Goal: Task Accomplishment & Management: Manage account settings

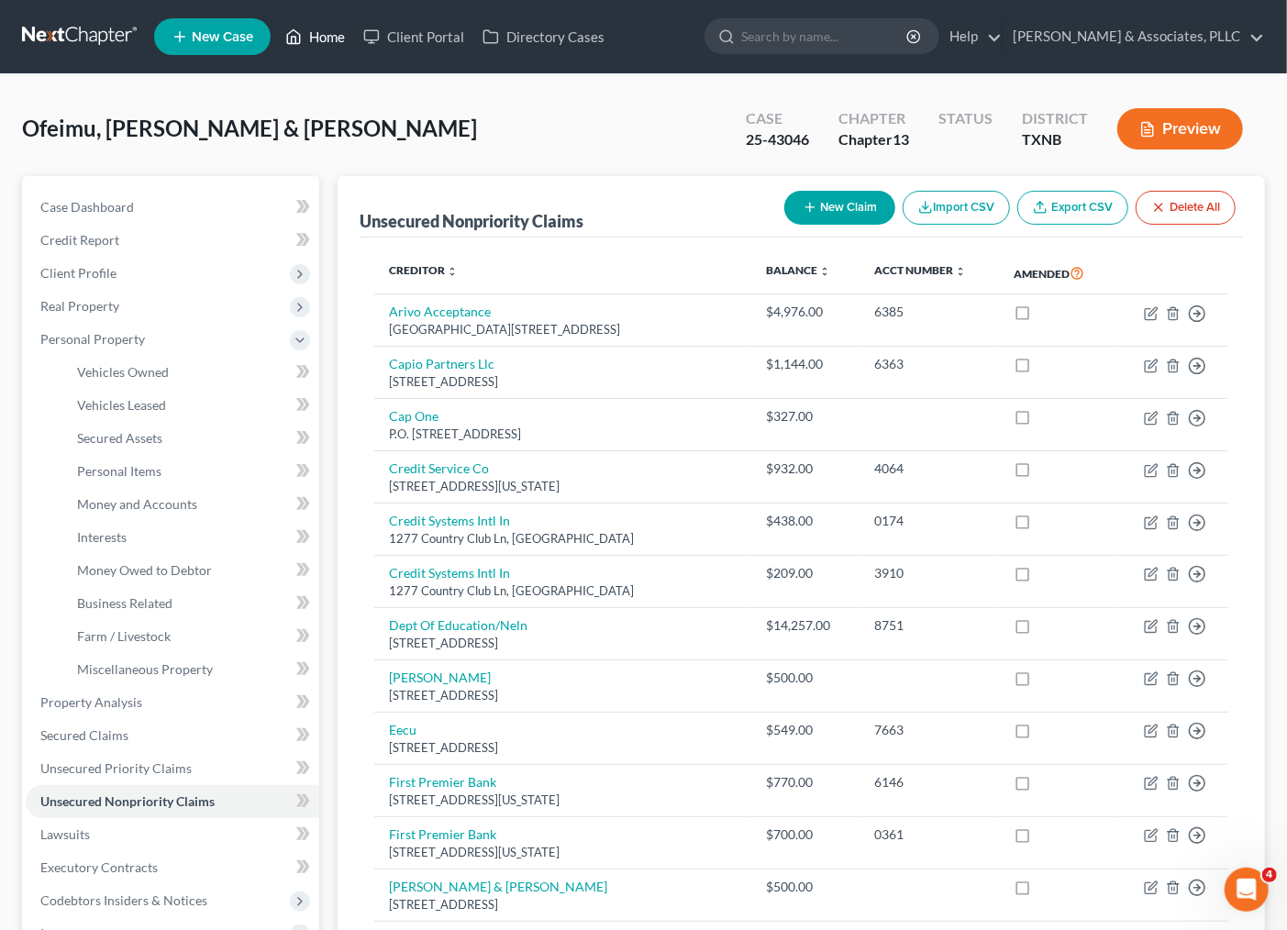
click at [330, 40] on link "Home" at bounding box center [315, 36] width 78 height 33
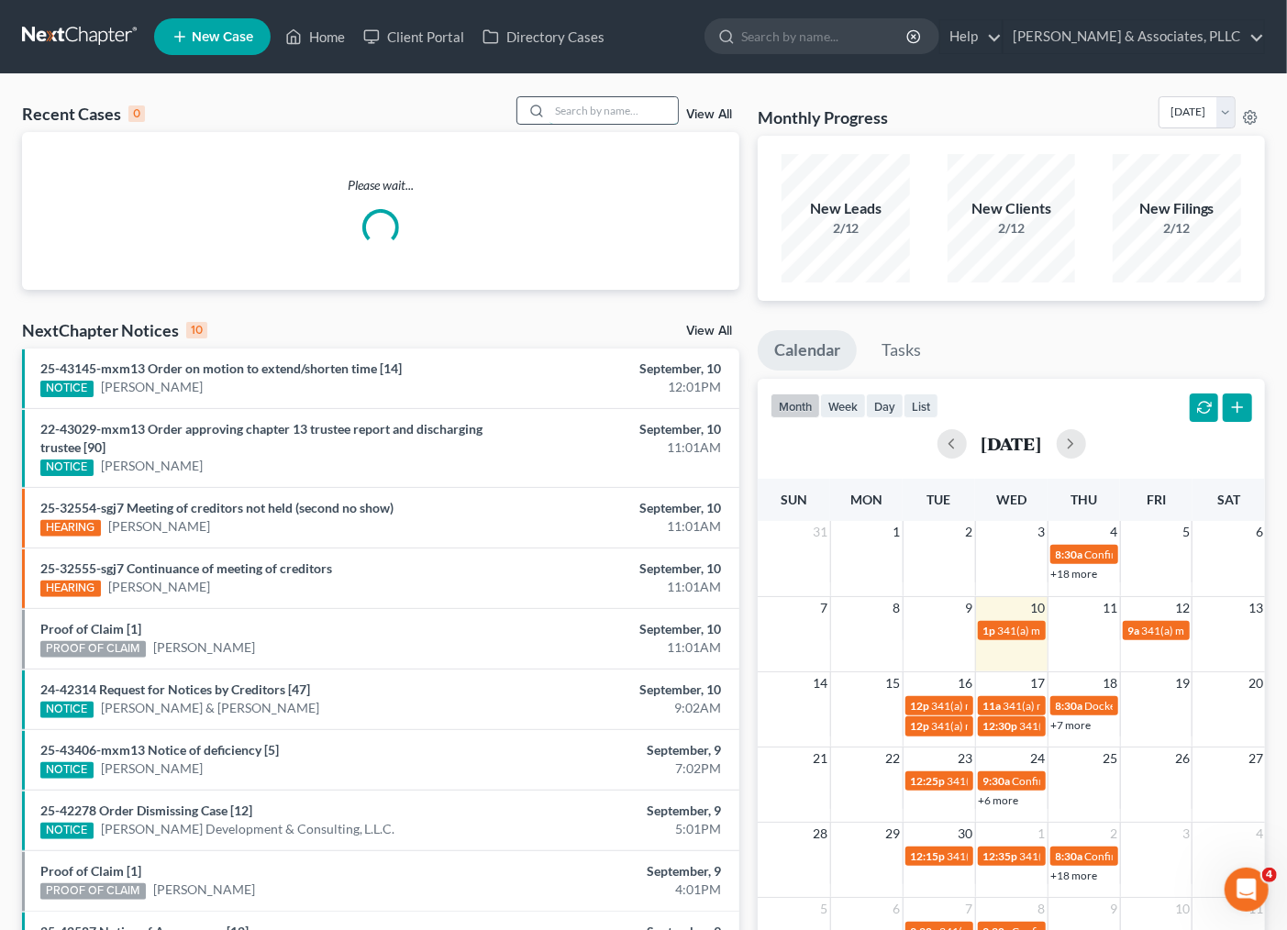
click at [596, 107] on input "search" at bounding box center [614, 110] width 128 height 27
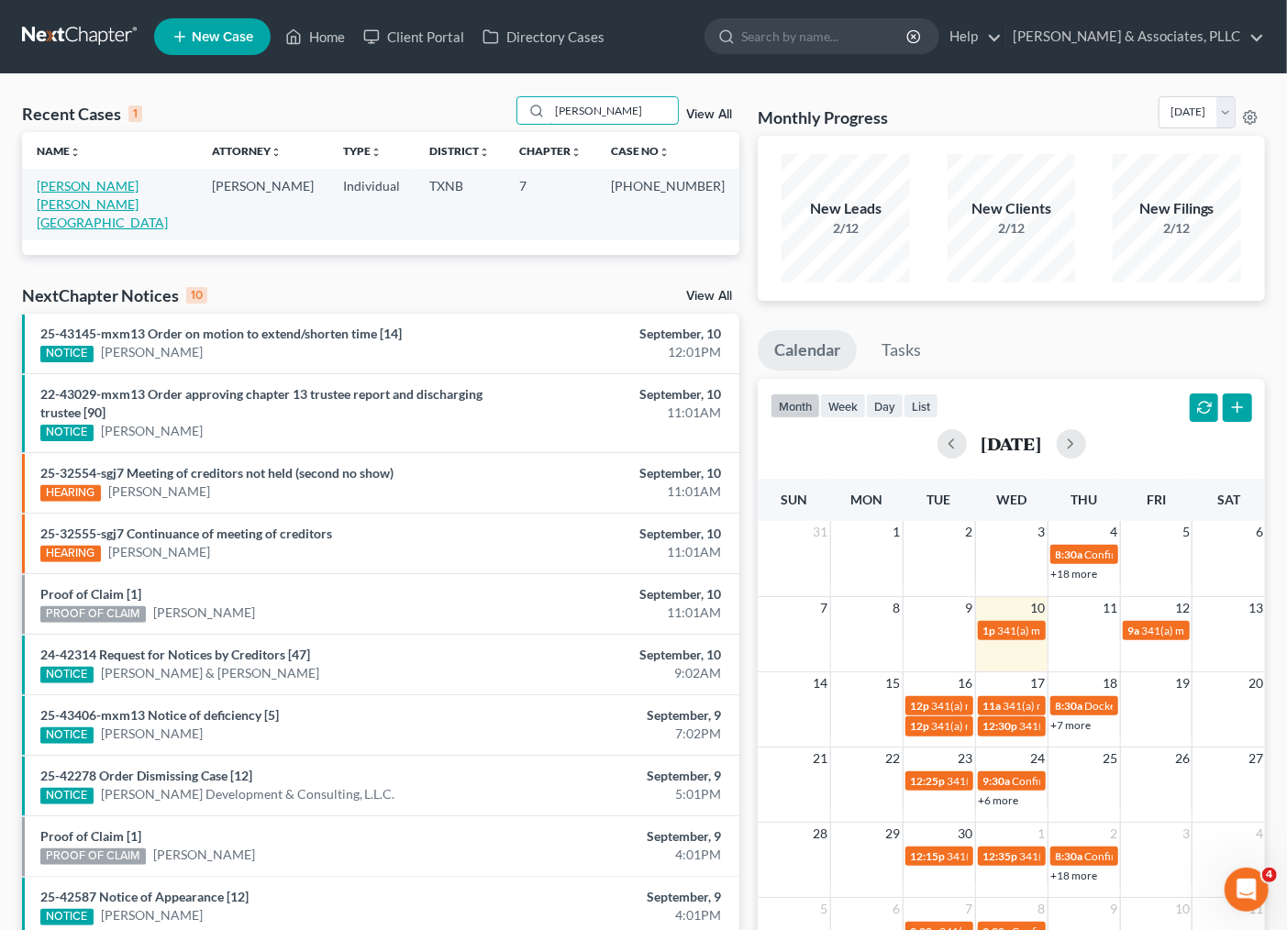
type input "[PERSON_NAME]"
click at [140, 186] on link "[PERSON_NAME] [PERSON_NAME][GEOGRAPHIC_DATA]" at bounding box center [102, 204] width 131 height 52
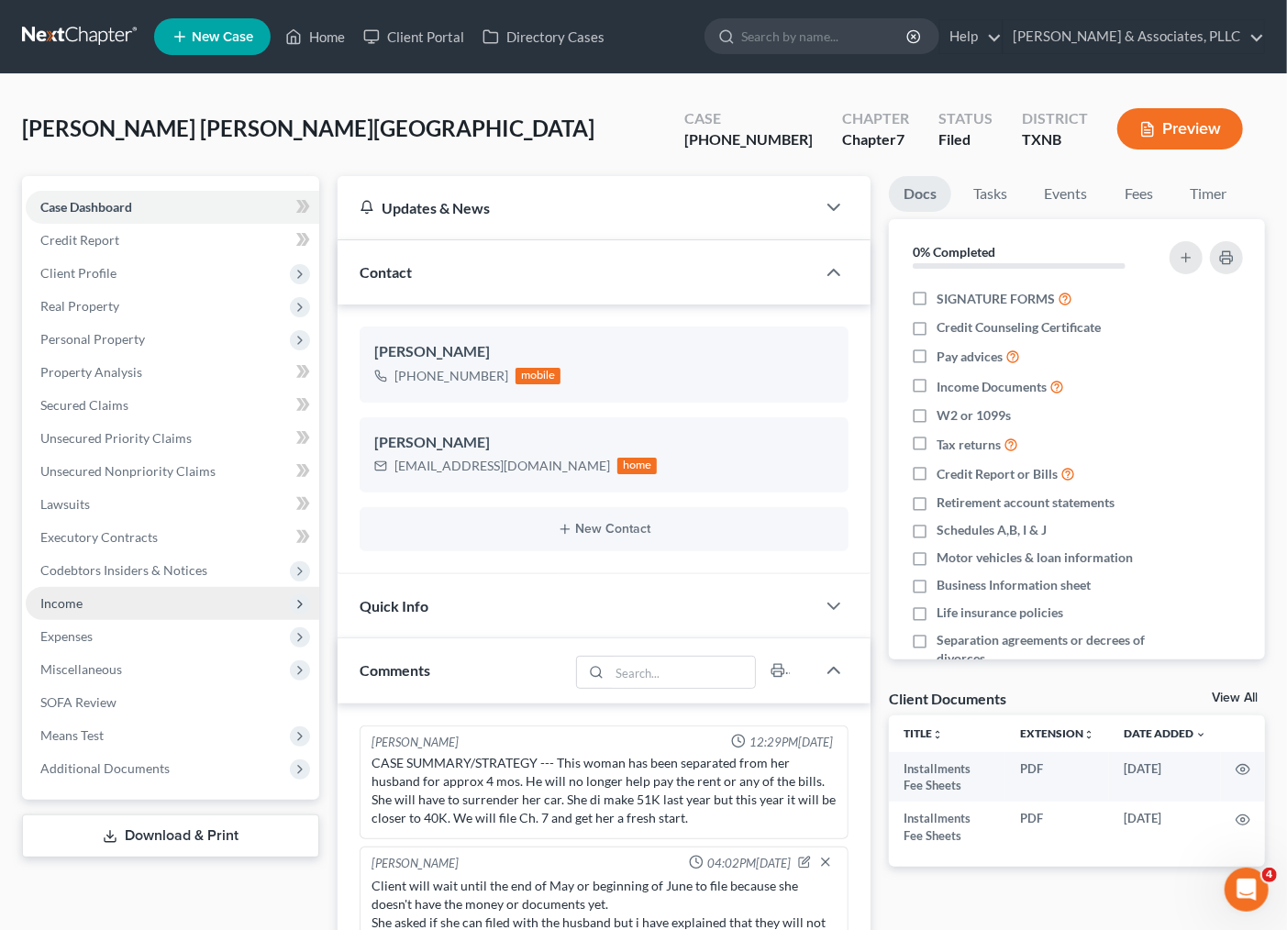
scroll to position [97, 0]
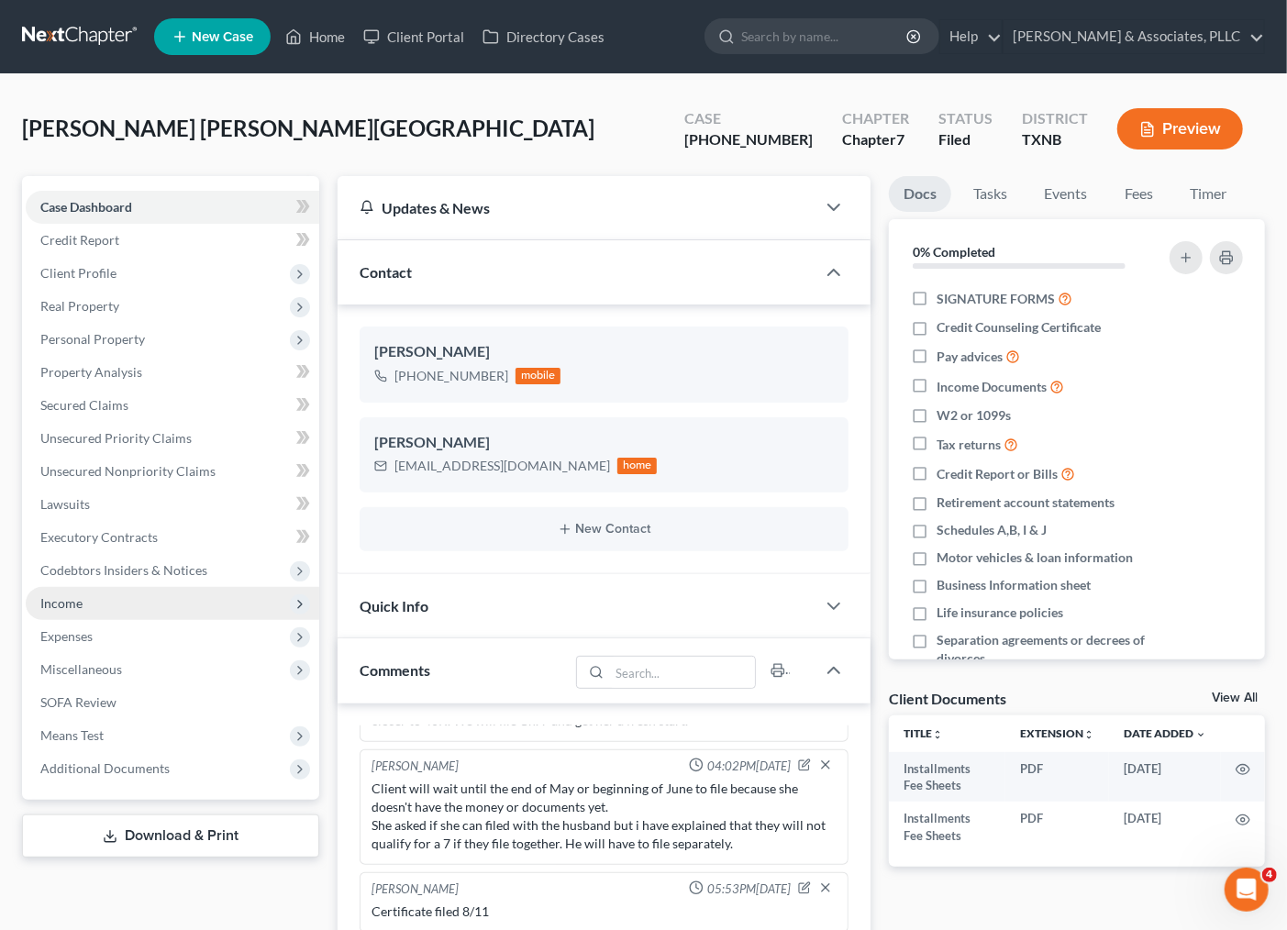
click at [61, 599] on span "Income" at bounding box center [61, 603] width 42 height 16
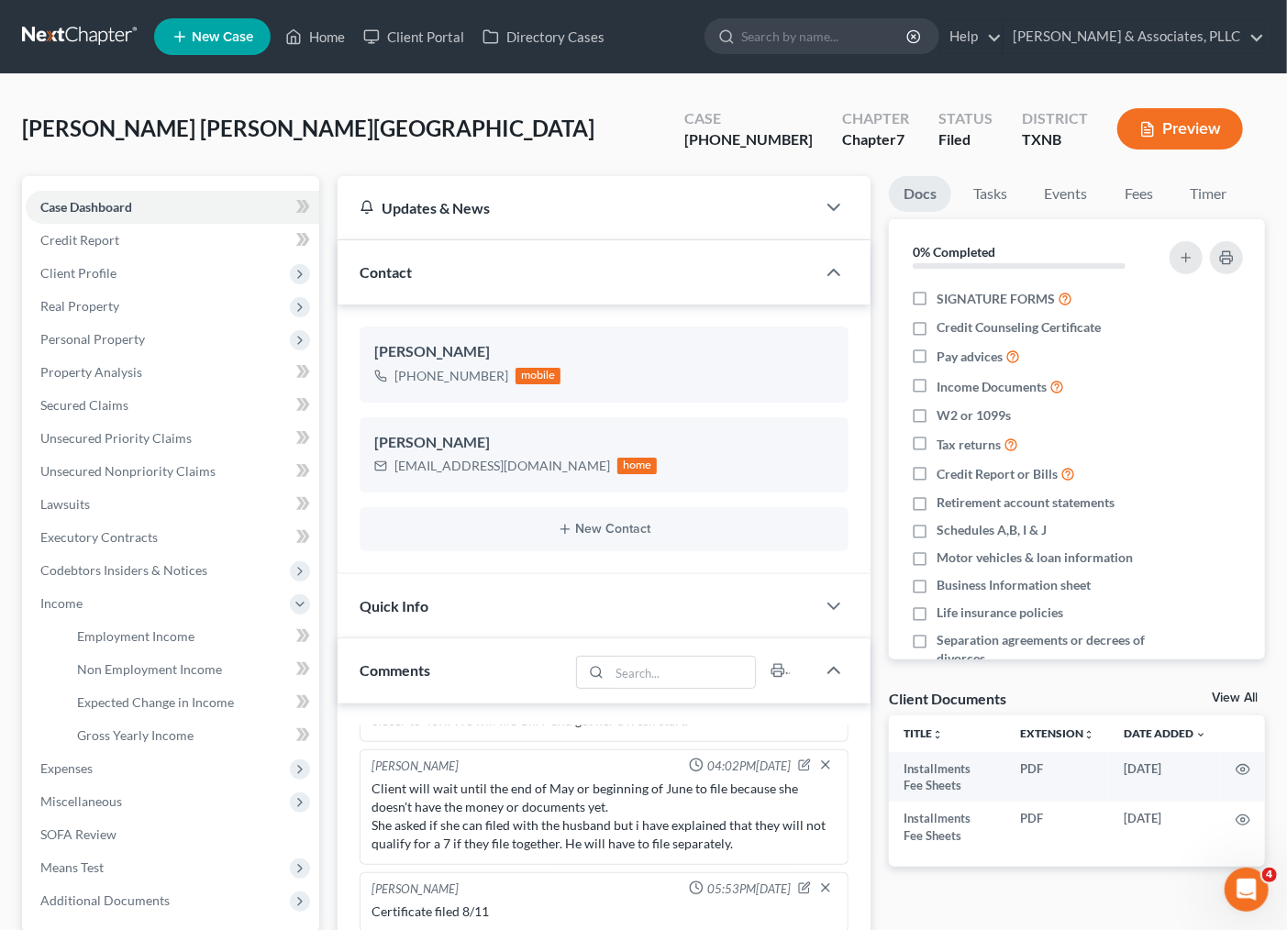
click at [59, 631] on ul "Employment Income Non Employment Income Expected Change in Income Gross Yearly …" at bounding box center [173, 686] width 294 height 132
click at [94, 631] on span "Employment Income" at bounding box center [135, 636] width 117 height 16
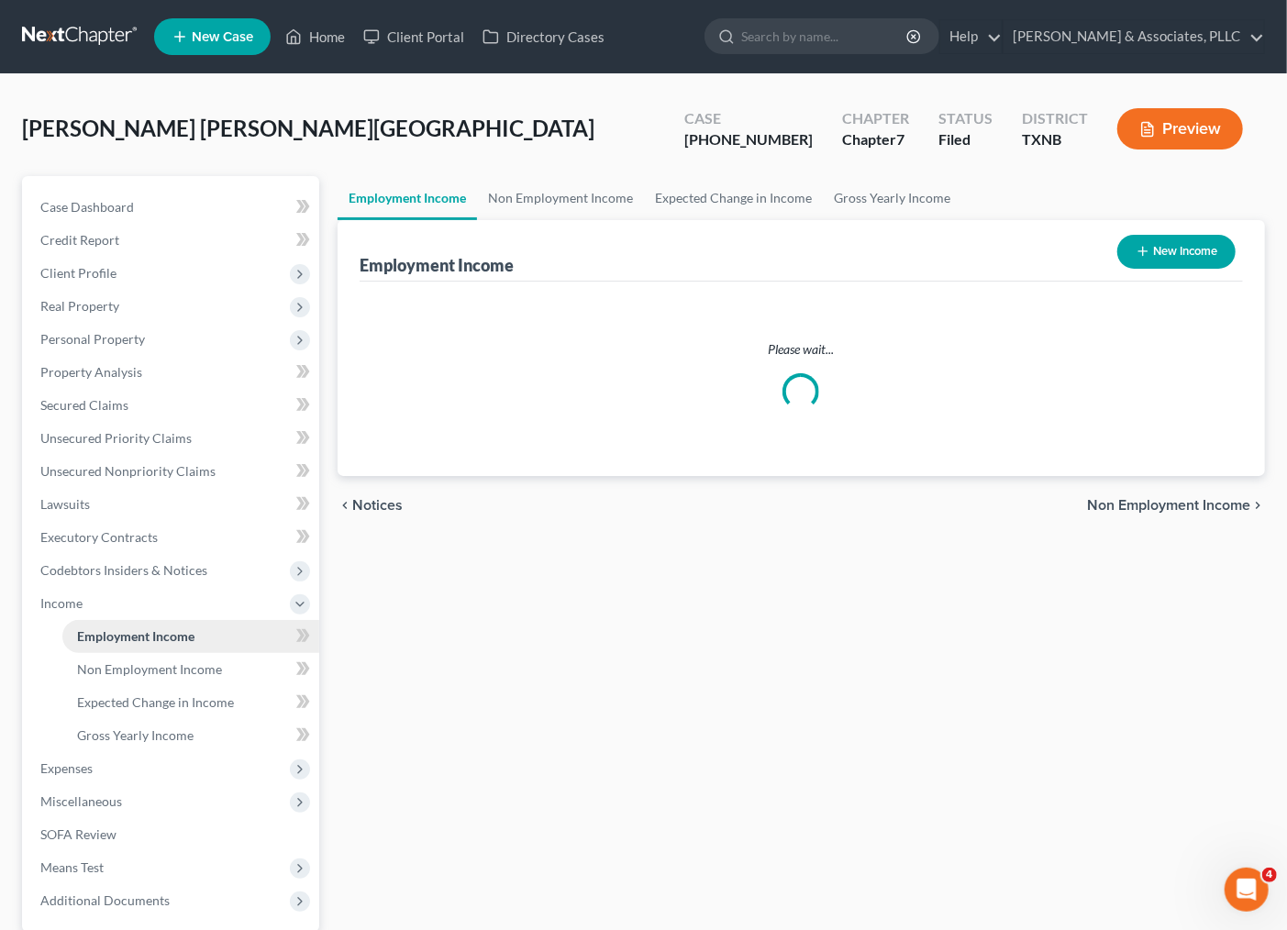
click at [121, 636] on span "Employment Income" at bounding box center [135, 636] width 117 height 16
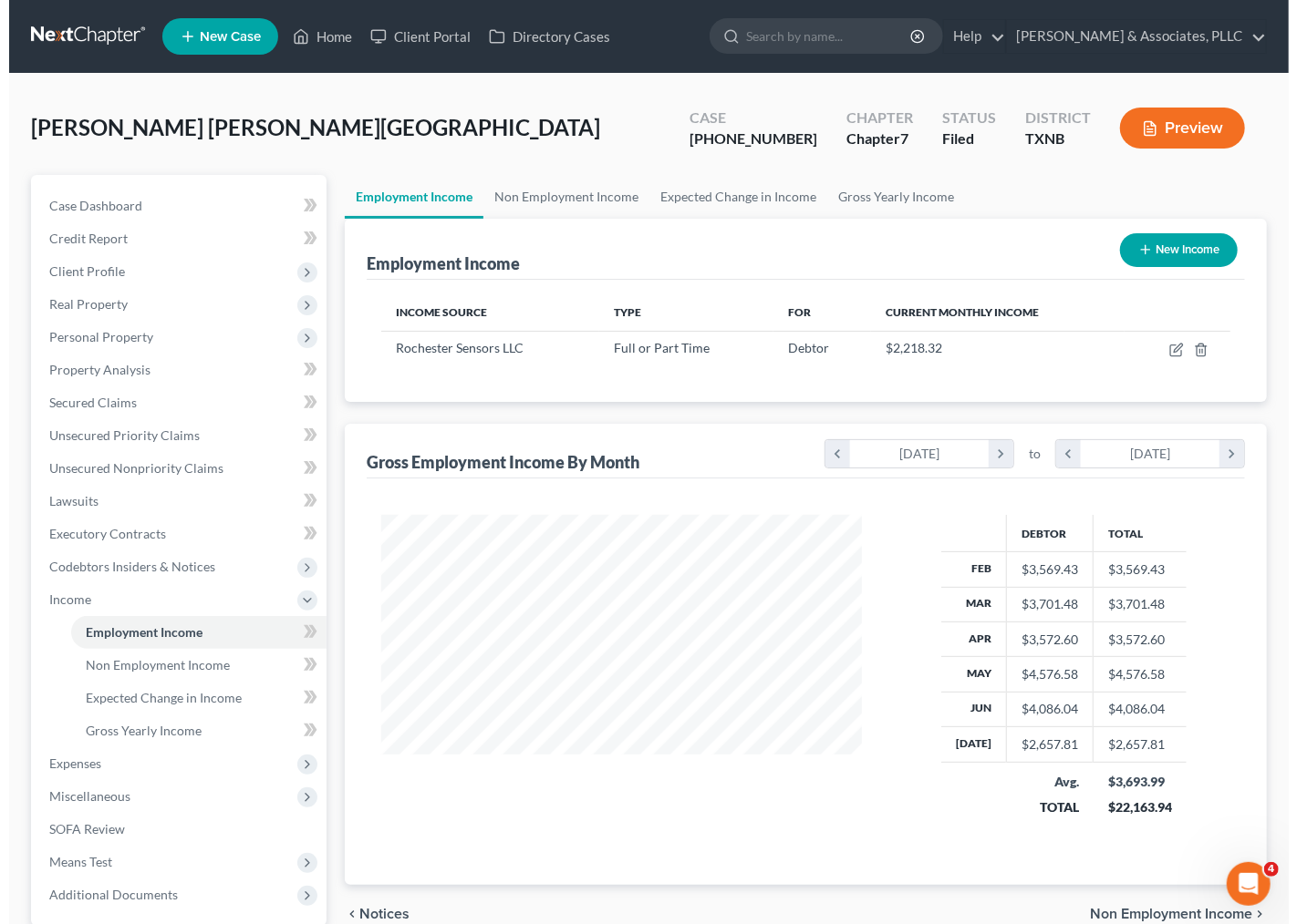
scroll to position [326, 516]
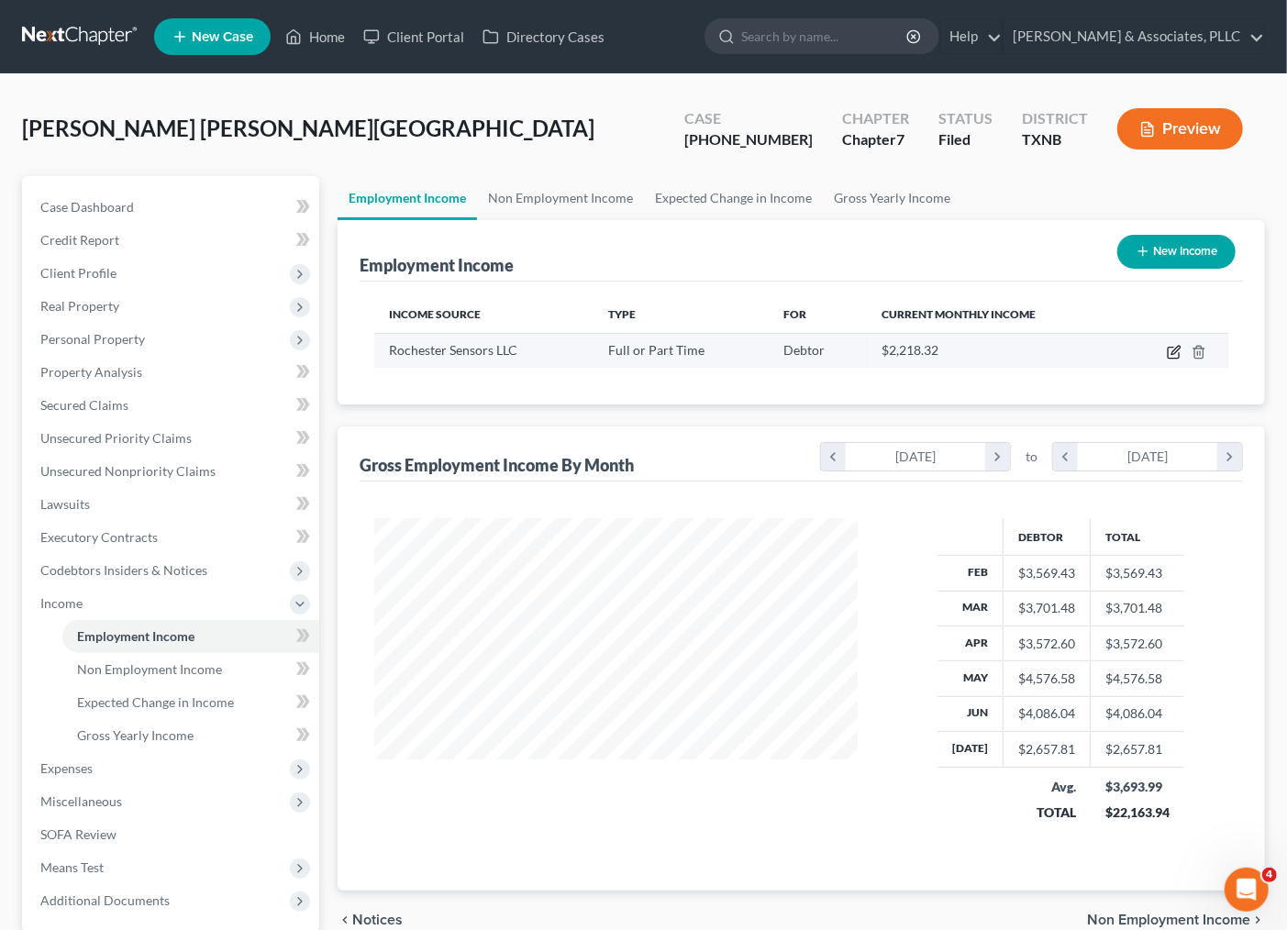
click at [1174, 356] on icon "button" at bounding box center [1174, 352] width 15 height 15
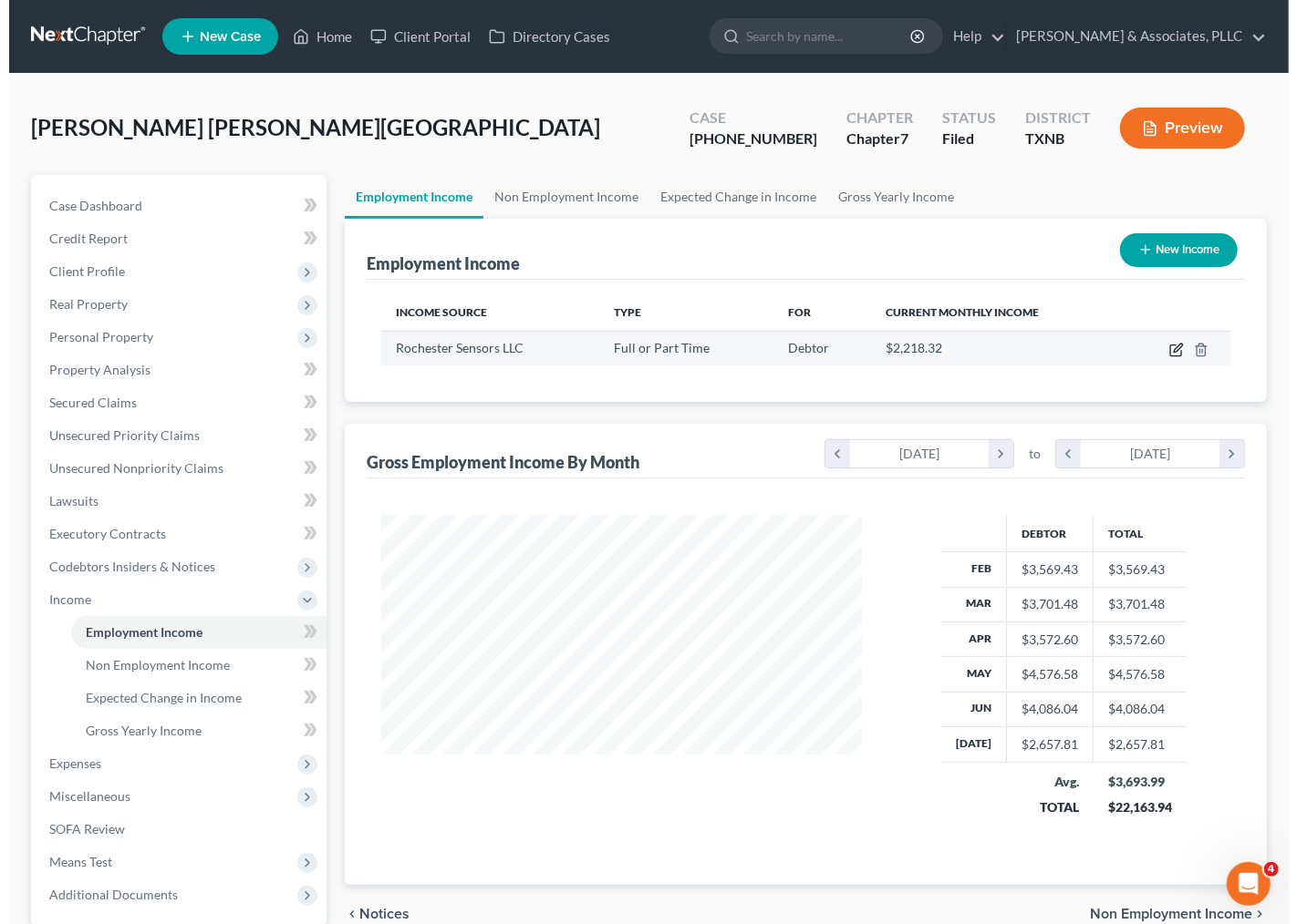
select select "0"
select select "45"
select select "3"
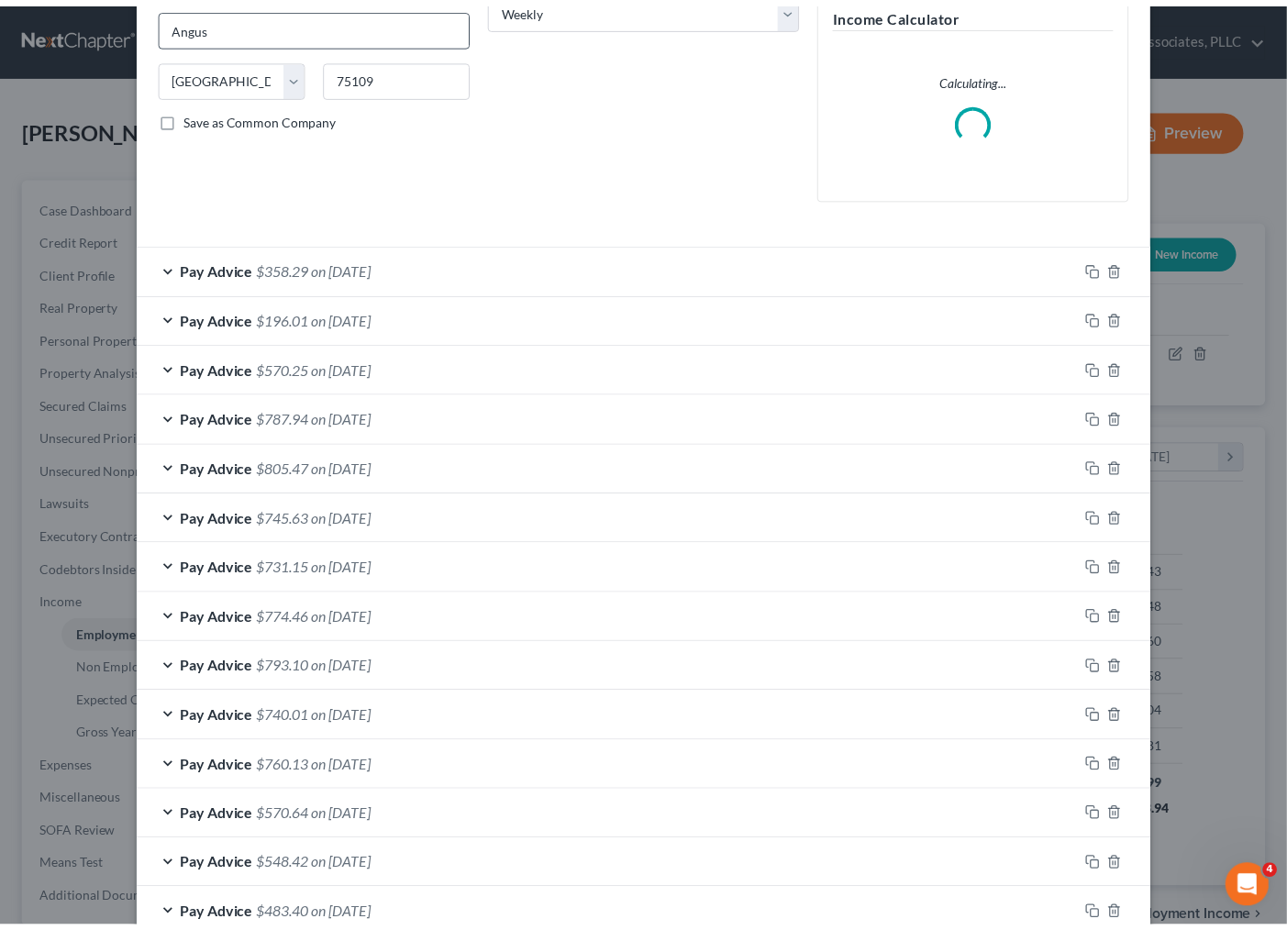
scroll to position [0, 0]
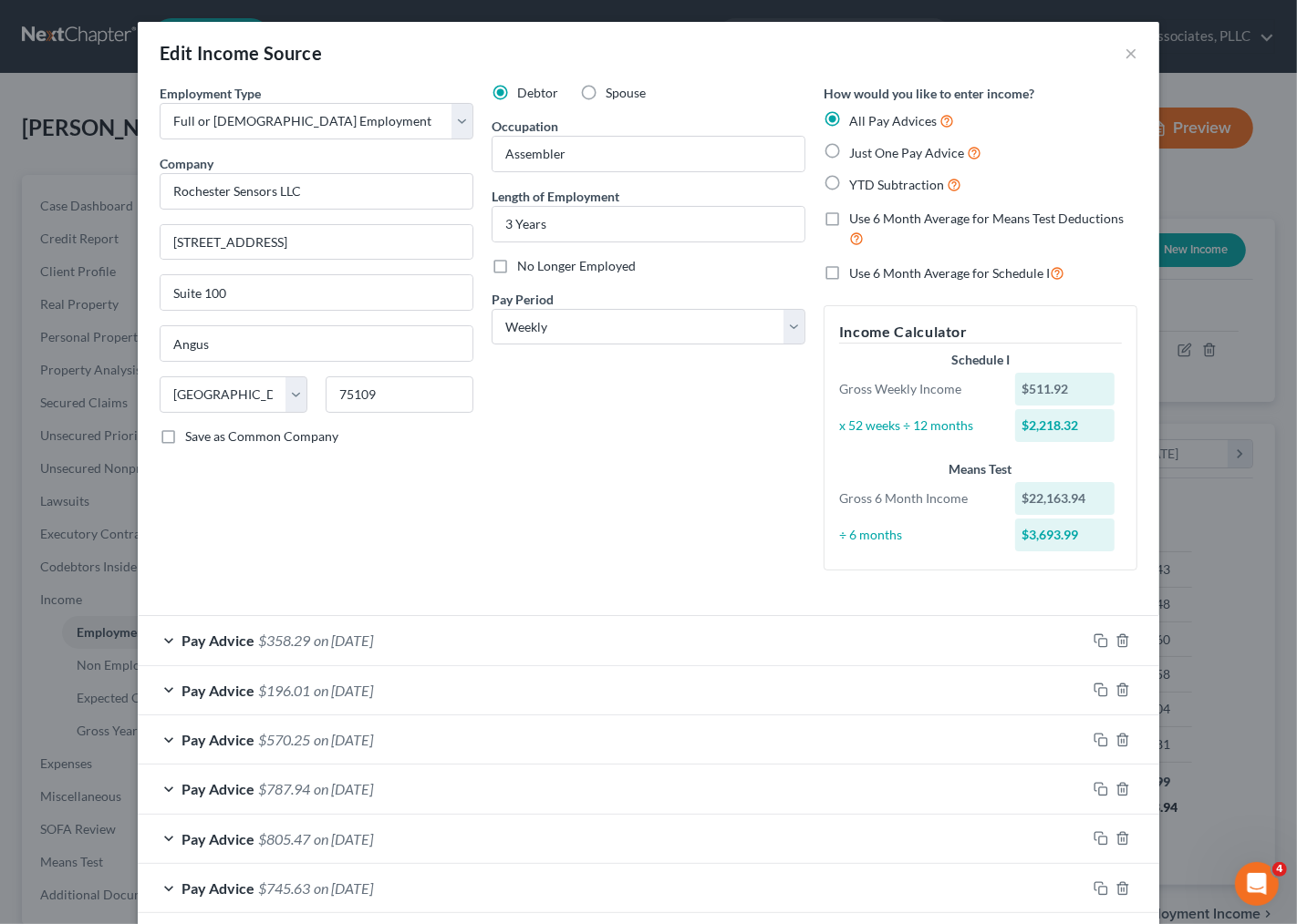
click at [1114, 50] on div "Edit Income Source ×" at bounding box center [649, 53] width 1022 height 62
click at [1124, 50] on button "×" at bounding box center [1130, 53] width 13 height 22
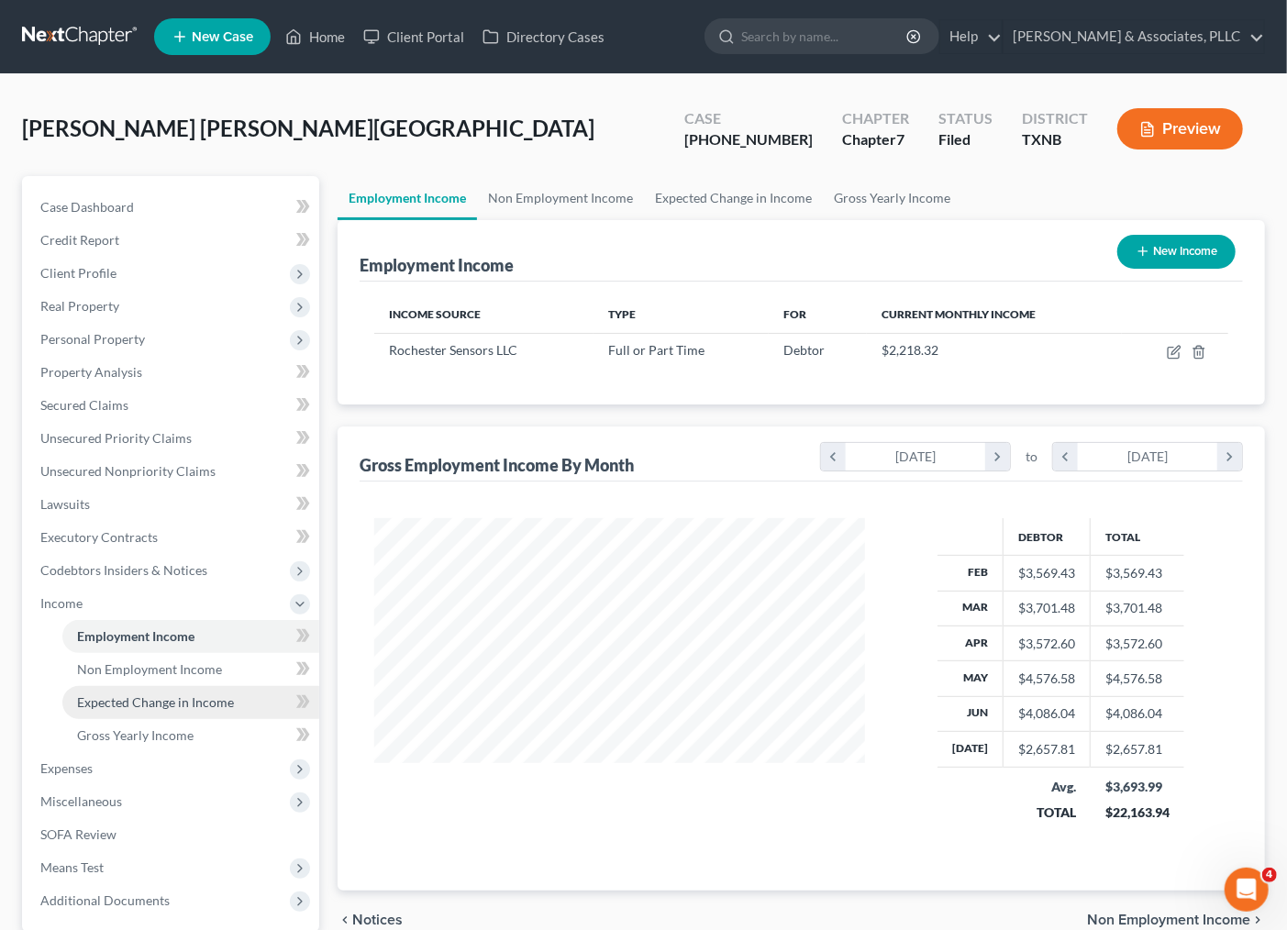
scroll to position [917172, 916981]
click at [99, 765] on span "Expenses" at bounding box center [173, 768] width 294 height 33
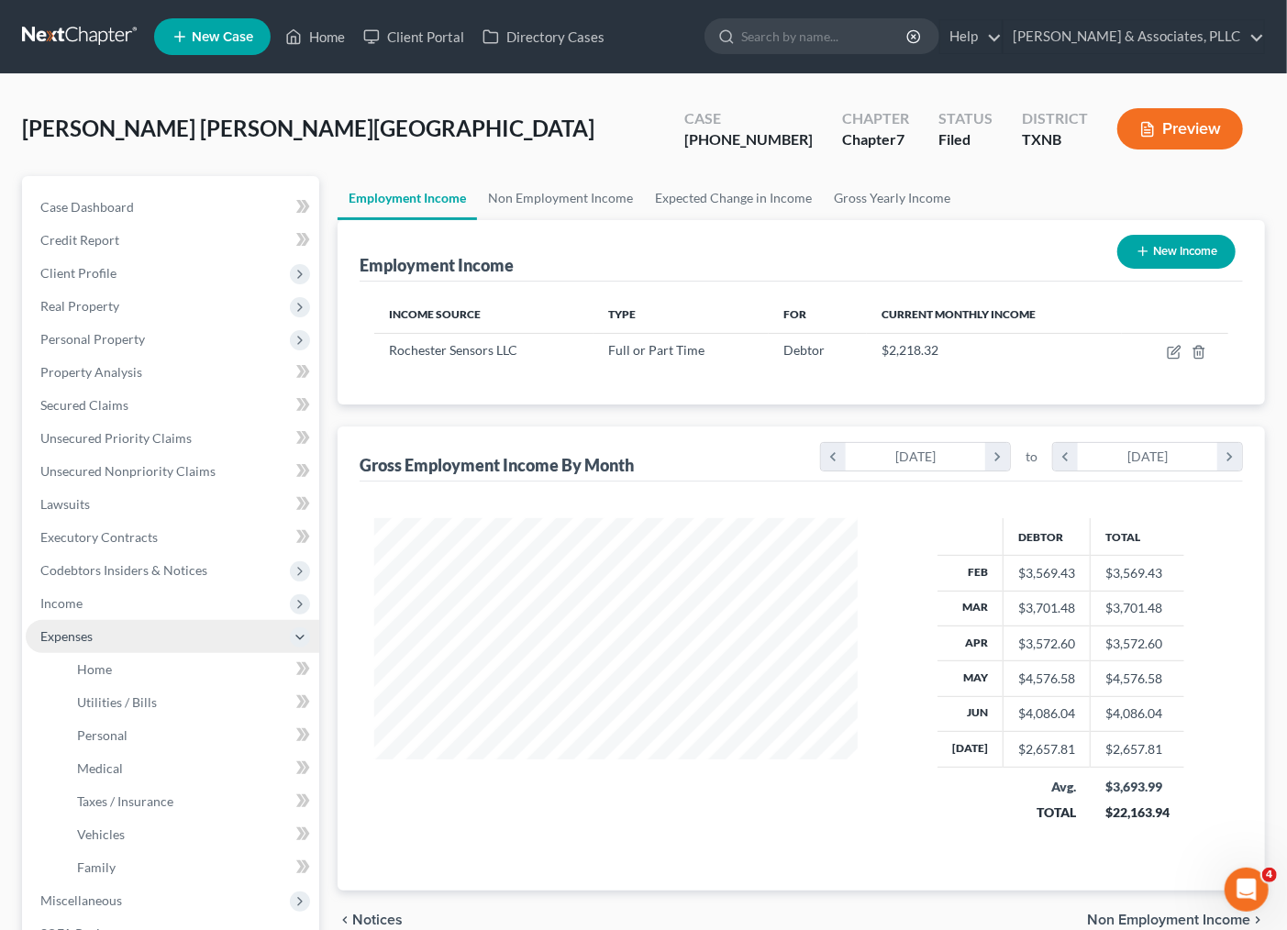
click at [112, 650] on span "Expenses" at bounding box center [173, 636] width 294 height 33
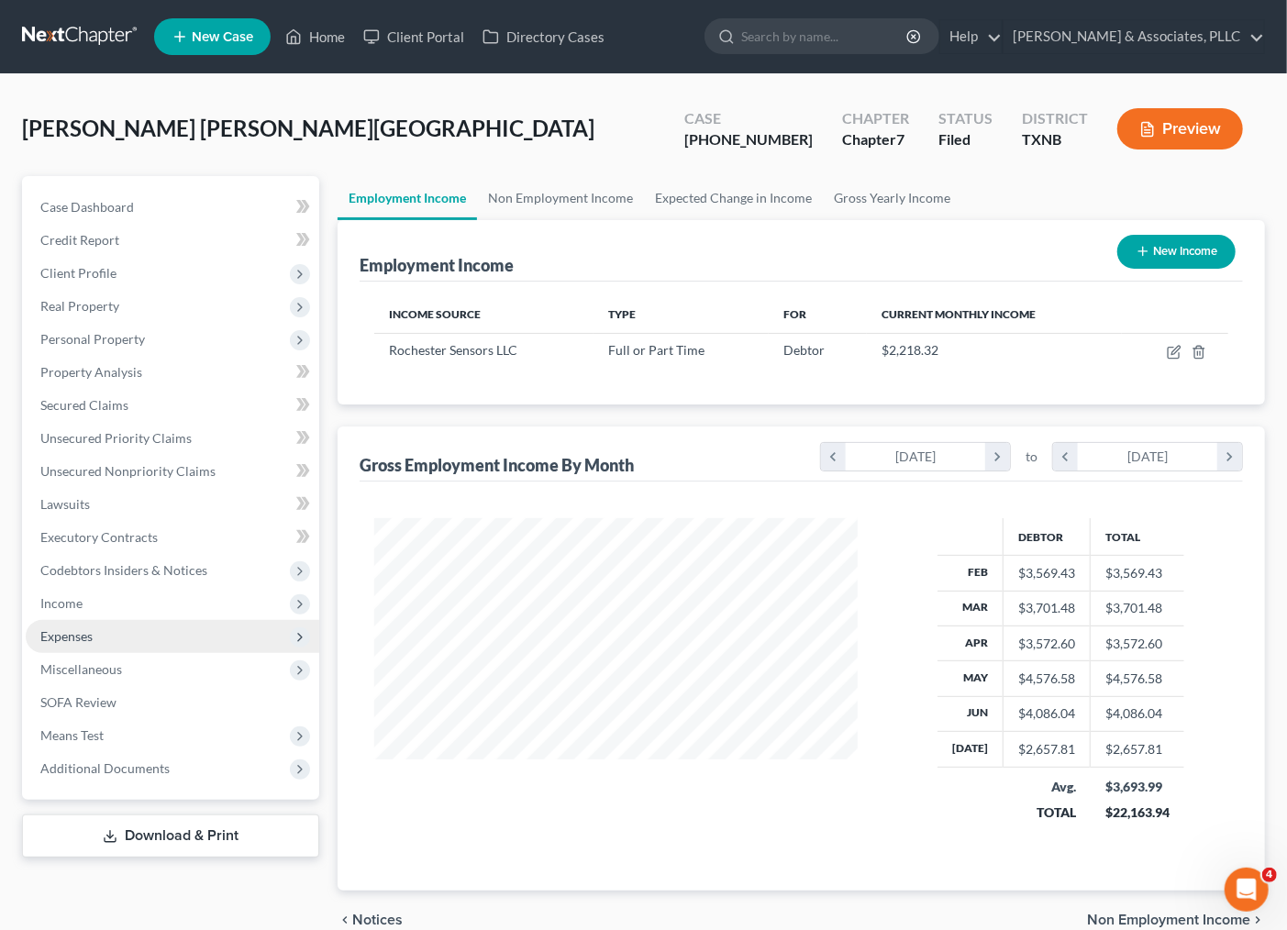
click at [104, 636] on span "Expenses" at bounding box center [173, 636] width 294 height 33
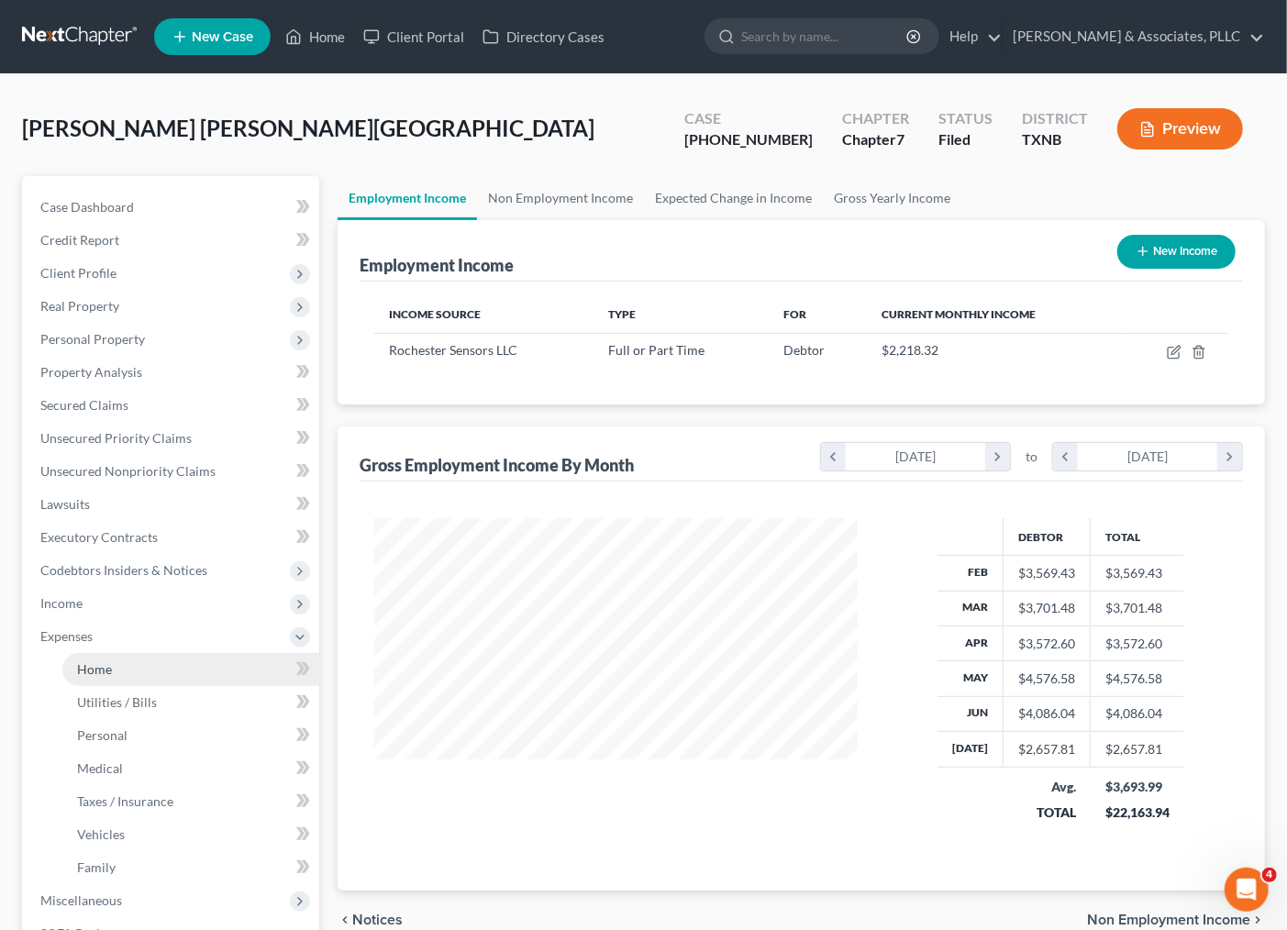
click at [95, 666] on span "Home" at bounding box center [94, 670] width 35 height 16
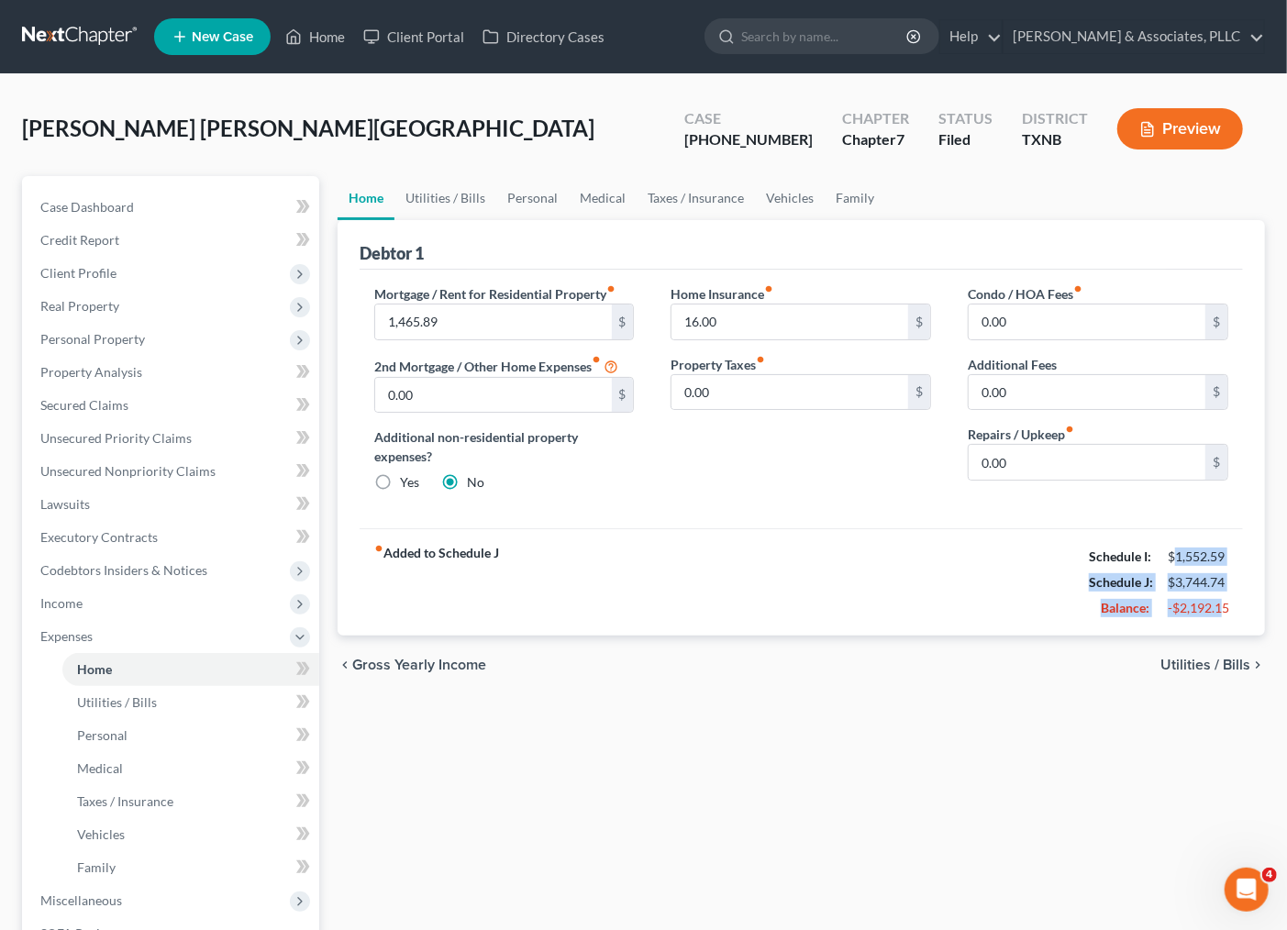
drag, startPoint x: 1187, startPoint y: 574, endPoint x: 1088, endPoint y: 654, distance: 127.2
click at [1225, 617] on div "Schedule I: $1,552.59 Schedule J: $3,744.74 Balance: -$2,192.15" at bounding box center [1158, 582] width 139 height 77
click at [942, 571] on div "fiber_manual_record Added to Schedule J Schedule I: $1,552.59 Schedule J: $3,74…" at bounding box center [802, 581] width 884 height 107
